Goal: Information Seeking & Learning: Check status

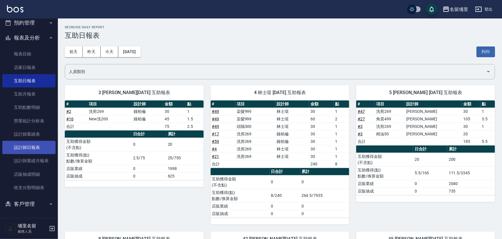
drag, startPoint x: 33, startPoint y: 145, endPoint x: 34, endPoint y: 141, distance: 4.1
click at [33, 145] on link "設計師日報表" at bounding box center [28, 147] width 53 height 13
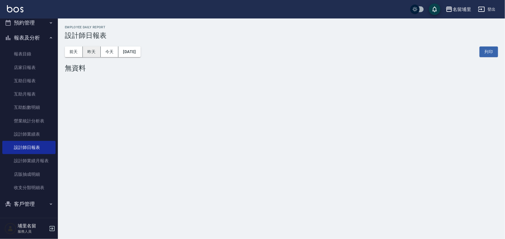
click at [92, 49] on button "昨天" at bounding box center [92, 52] width 18 height 11
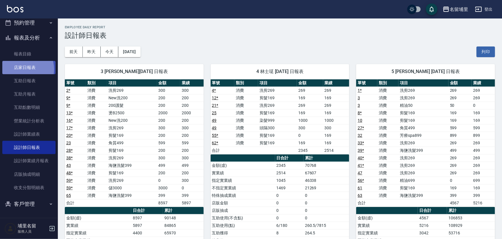
click at [23, 69] on link "店家日報表" at bounding box center [28, 67] width 53 height 13
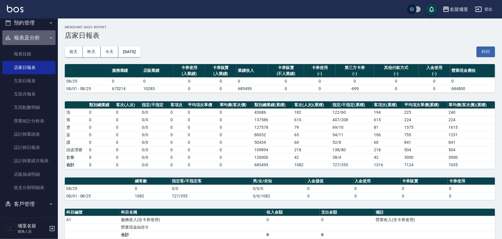
click at [38, 38] on button "報表及分析" at bounding box center [28, 37] width 53 height 15
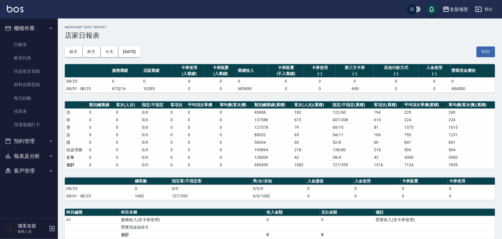
click at [34, 26] on button "櫃檯作業" at bounding box center [28, 28] width 53 height 15
